Goal: Task Accomplishment & Management: Manage account settings

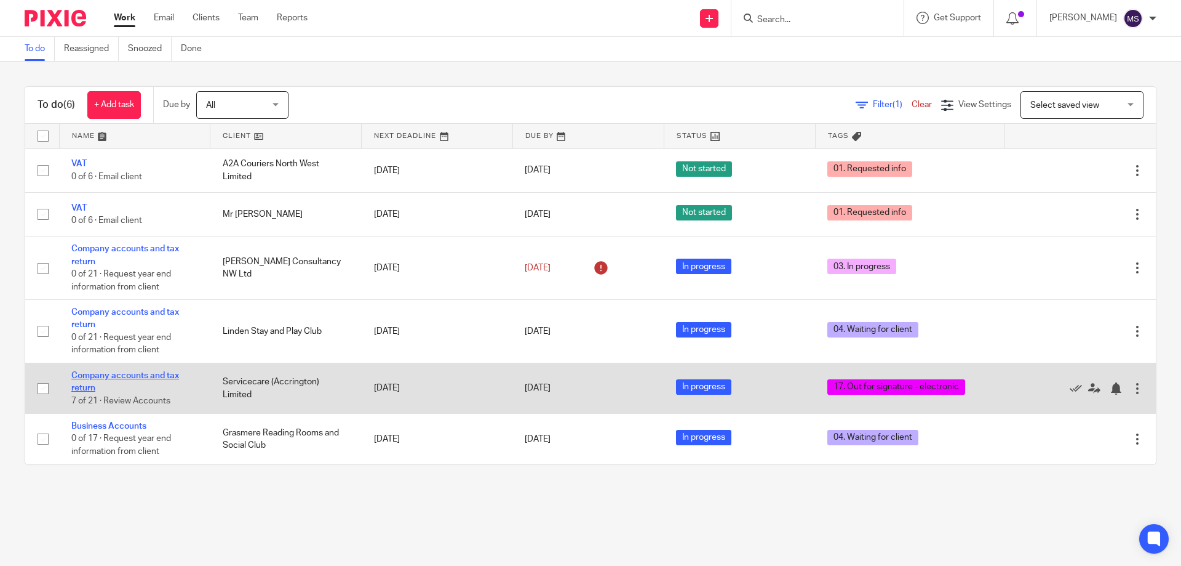
click at [106, 378] on link "Company accounts and tax return" at bounding box center [125, 381] width 108 height 21
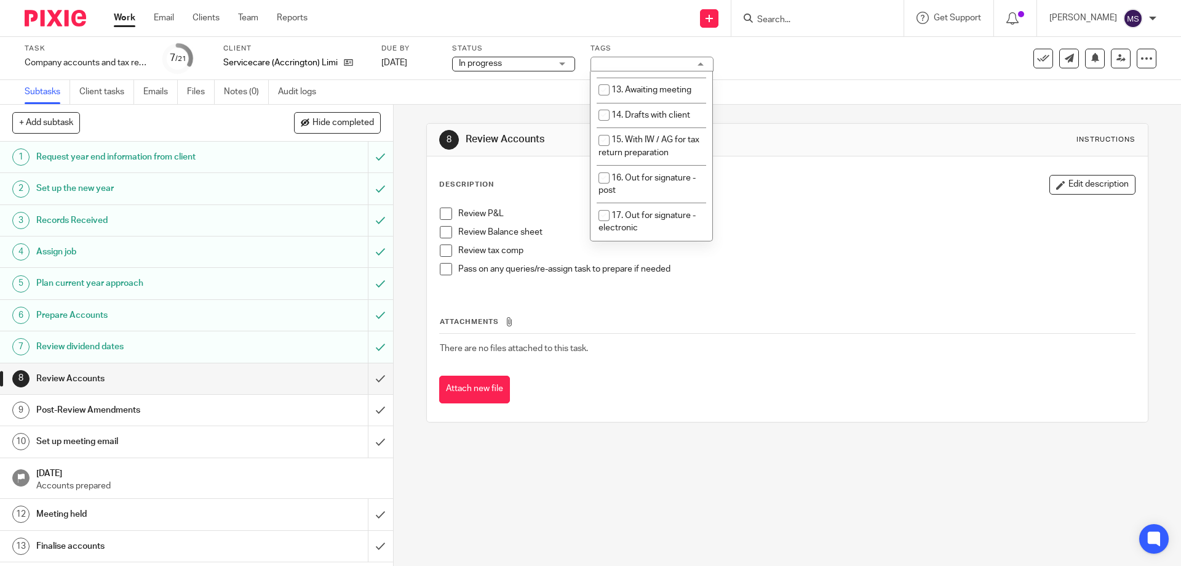
scroll to position [492, 0]
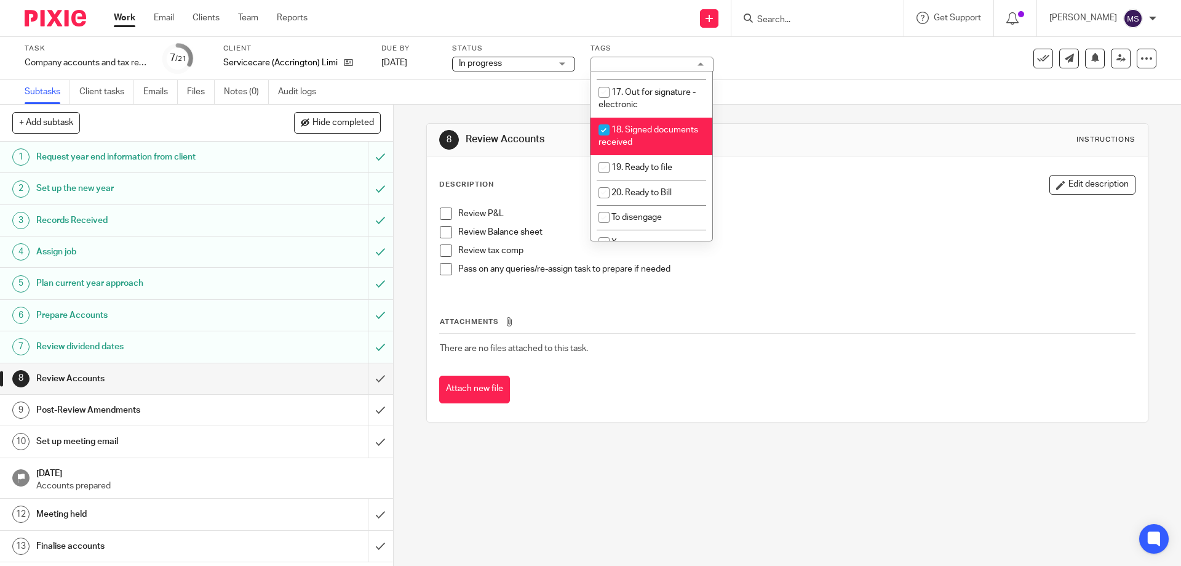
click at [614, 126] on span "18. Signed documents received" at bounding box center [649, 137] width 100 height 22
checkbox input "false"
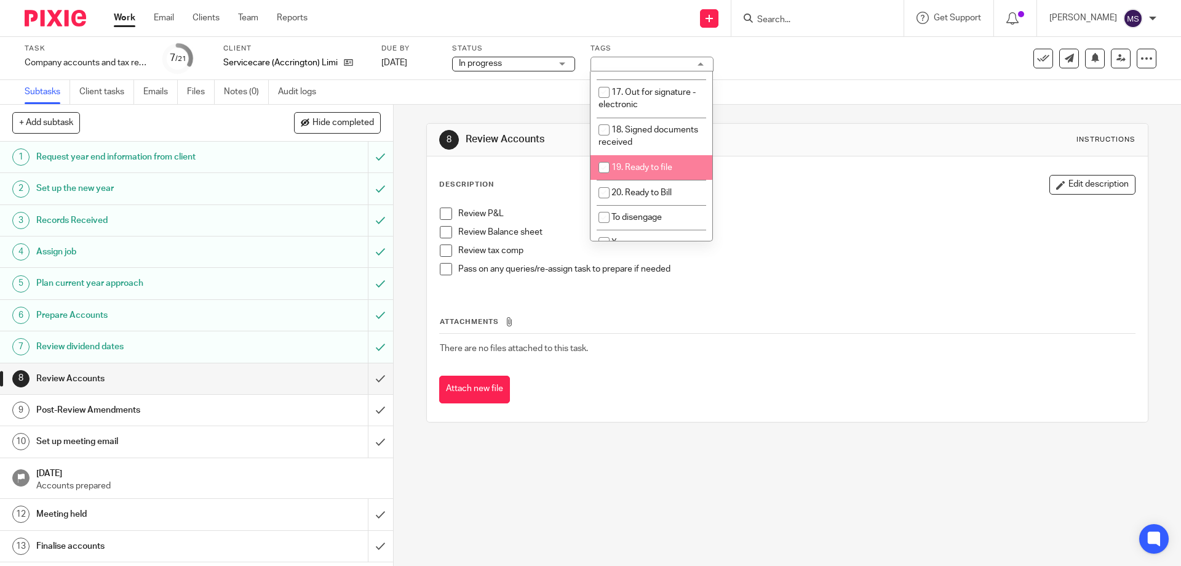
click at [632, 163] on span "19. Ready to file" at bounding box center [642, 167] width 61 height 9
checkbox input "true"
click at [772, 102] on div "Subtasks Client tasks Emails Files Notes (0) Audit logs" at bounding box center [590, 92] width 1181 height 25
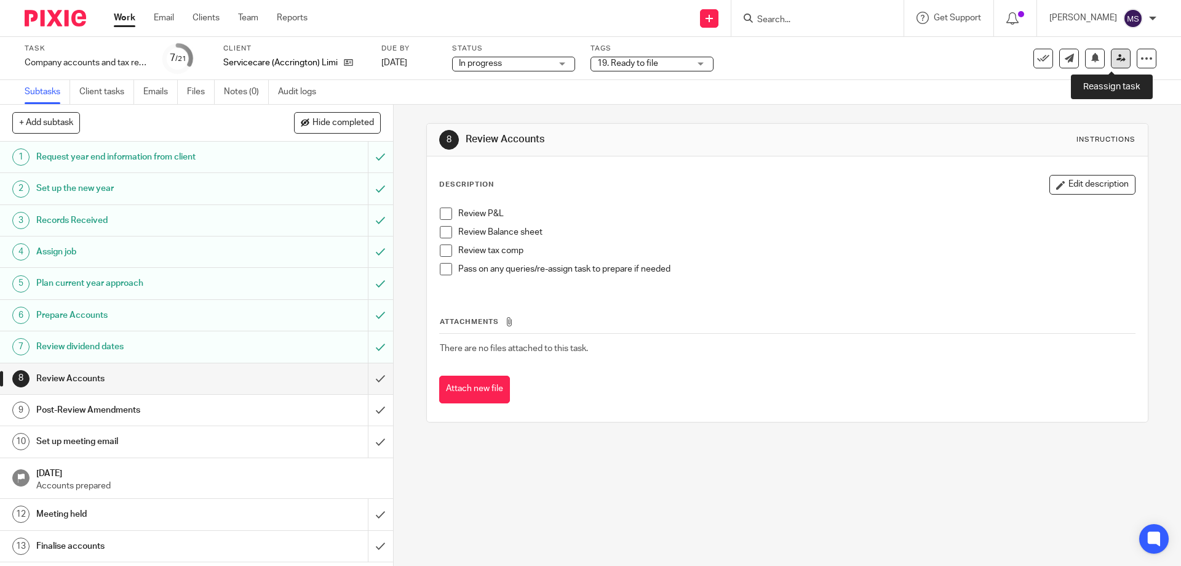
click at [1117, 57] on link at bounding box center [1121, 59] width 20 height 20
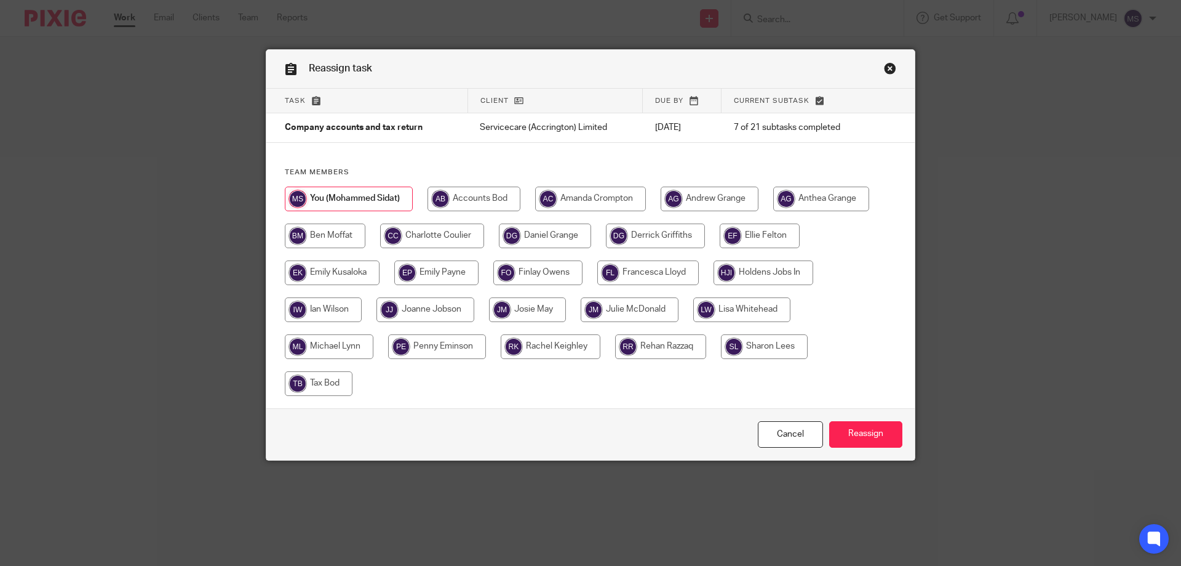
click at [627, 235] on input "radio" at bounding box center [655, 235] width 99 height 25
radio input "true"
click at [830, 437] on input "Reassign" at bounding box center [866, 434] width 73 height 26
